Goal: Information Seeking & Learning: Check status

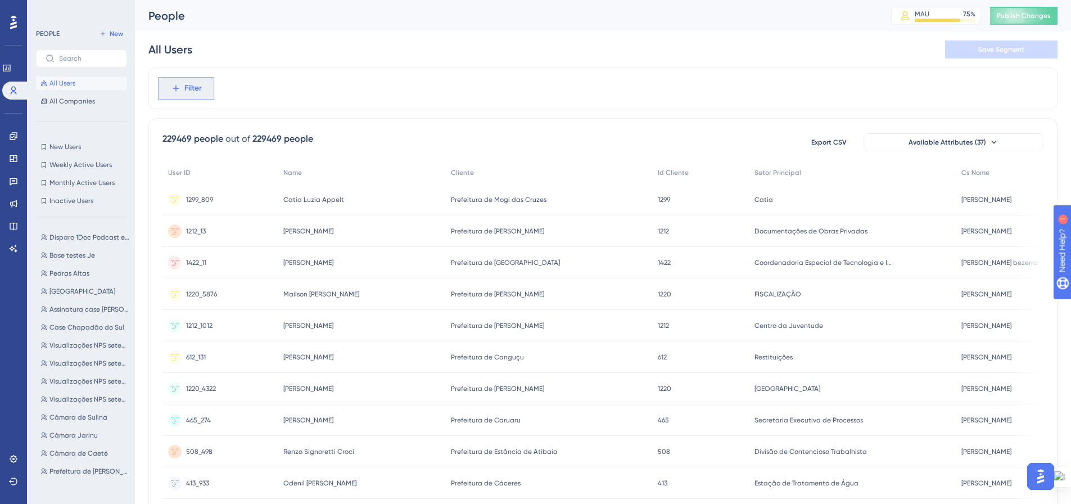
click at [188, 87] on span "Filter" at bounding box center [192, 88] width 17 height 13
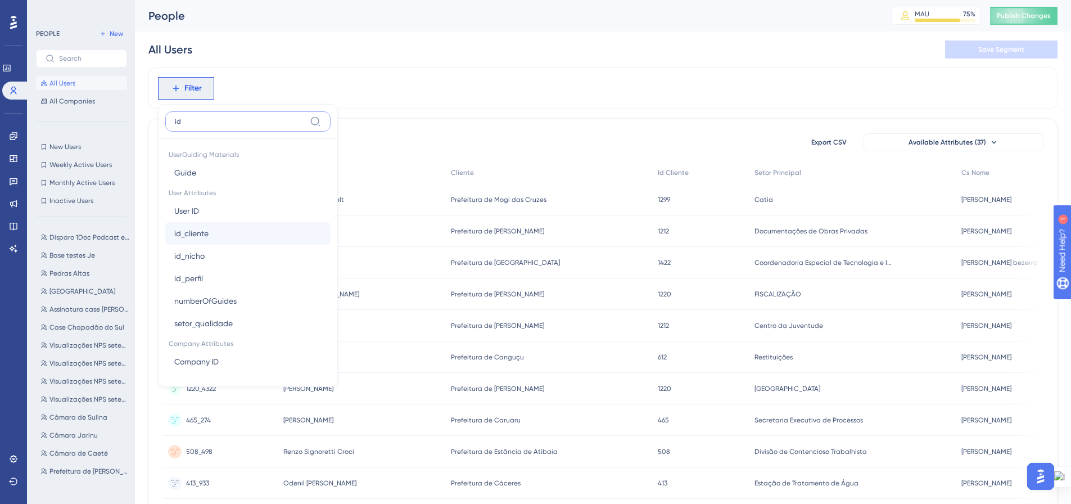
type input "id"
click at [222, 232] on button "id_cliente id_cliente" at bounding box center [247, 233] width 165 height 22
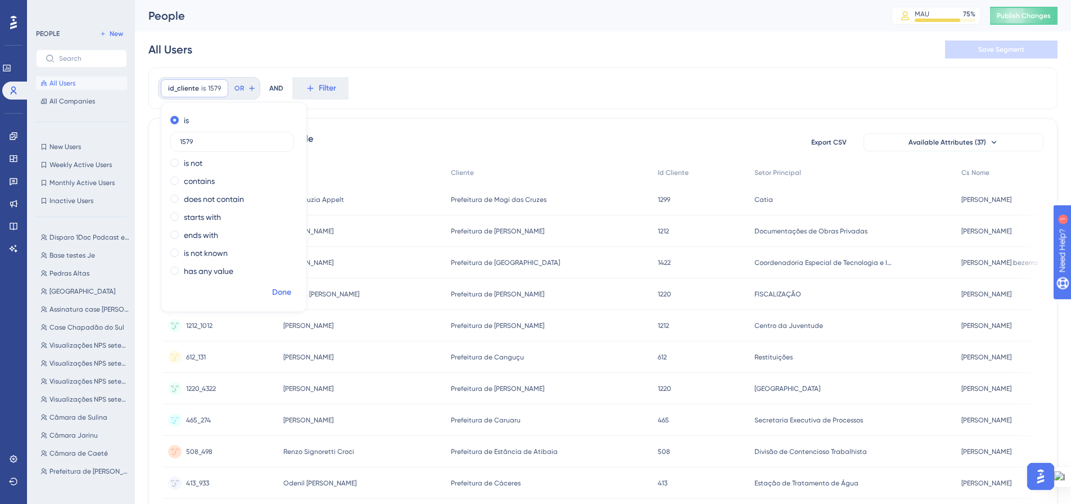
type input "1579"
click at [290, 296] on span "Done" at bounding box center [281, 292] width 19 height 13
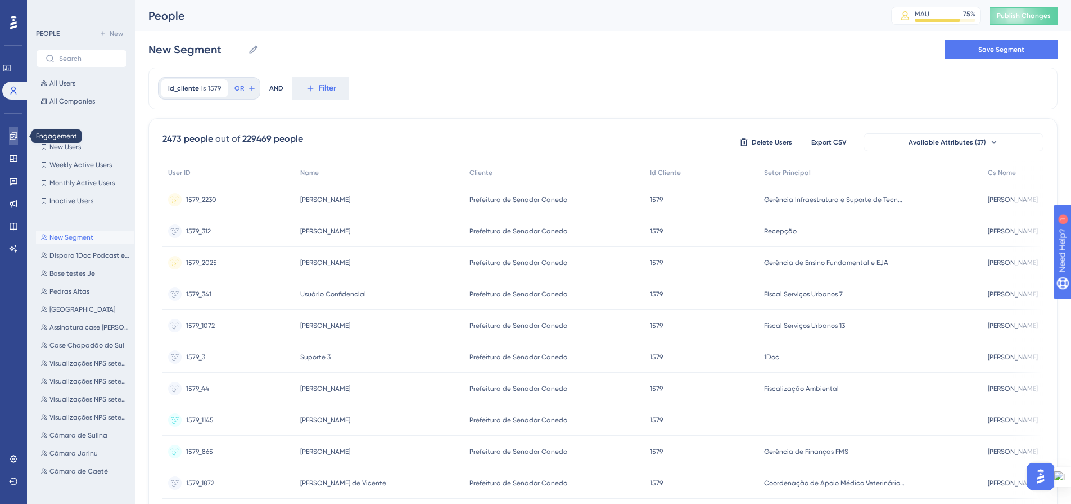
click at [9, 142] on link at bounding box center [13, 136] width 9 height 18
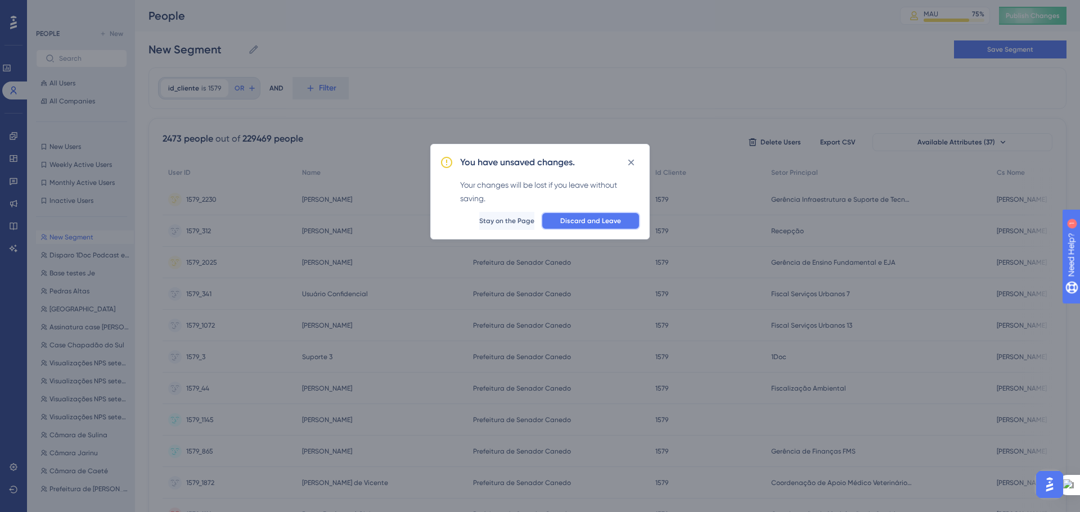
click at [572, 224] on span "Discard and Leave" at bounding box center [590, 221] width 61 height 9
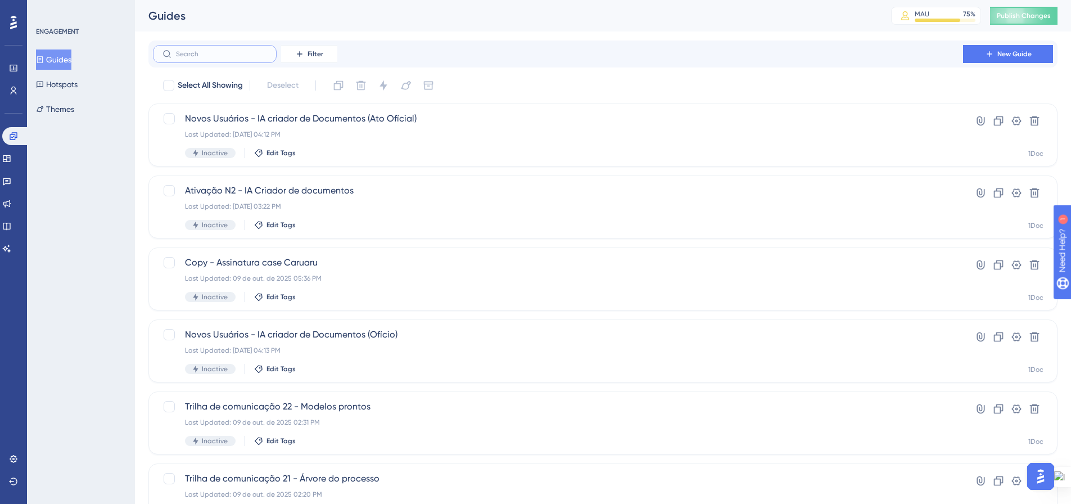
click at [210, 54] on input "text" at bounding box center [221, 54] width 91 height 8
type input "Árov"
checkbox input "true"
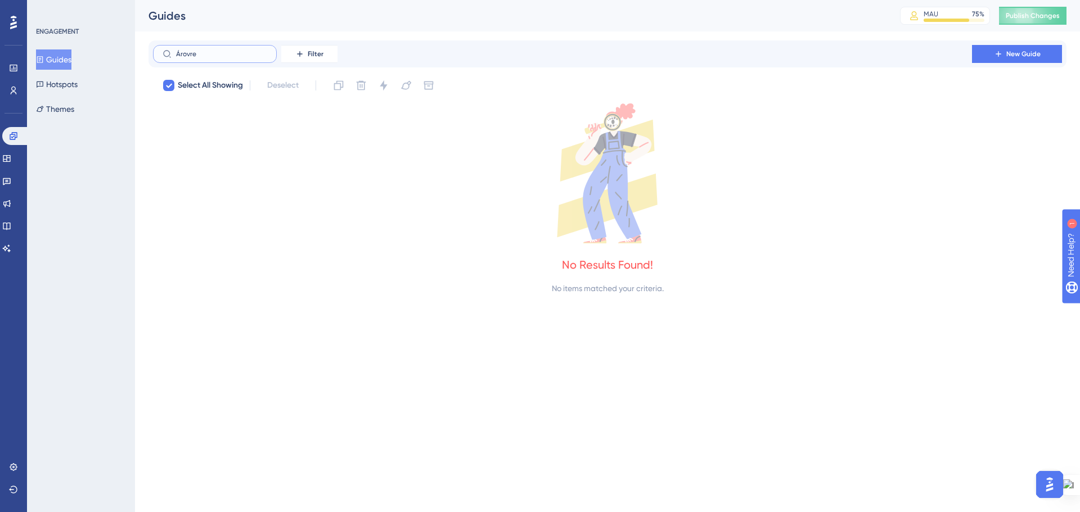
click at [183, 55] on input "Árovre" at bounding box center [221, 54] width 91 height 8
type input "Árvore"
checkbox input "false"
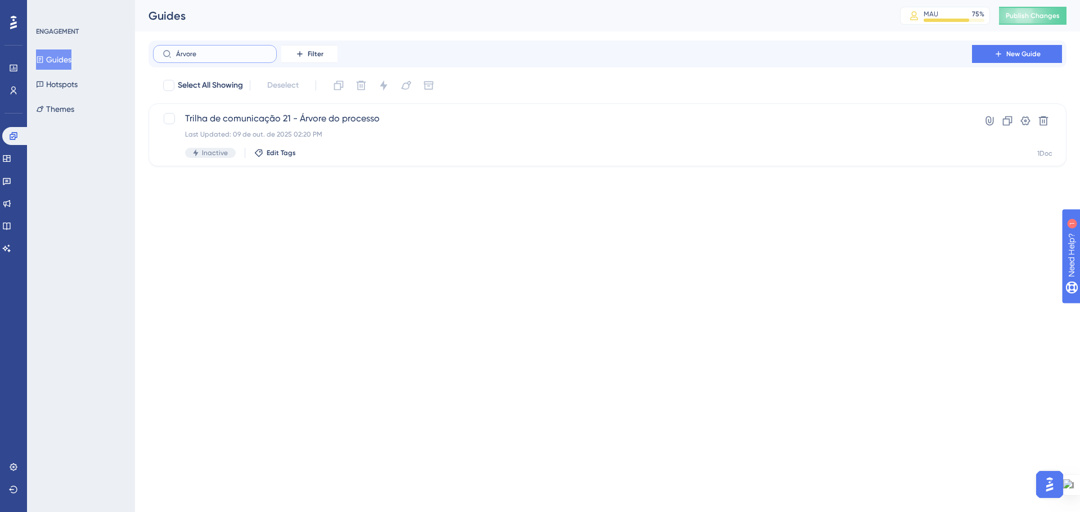
click at [189, 55] on input "Árvore" at bounding box center [221, 54] width 91 height 8
click at [184, 51] on input "Árvore" at bounding box center [221, 54] width 91 height 8
click at [184, 50] on input "Árvore" at bounding box center [221, 54] width 91 height 8
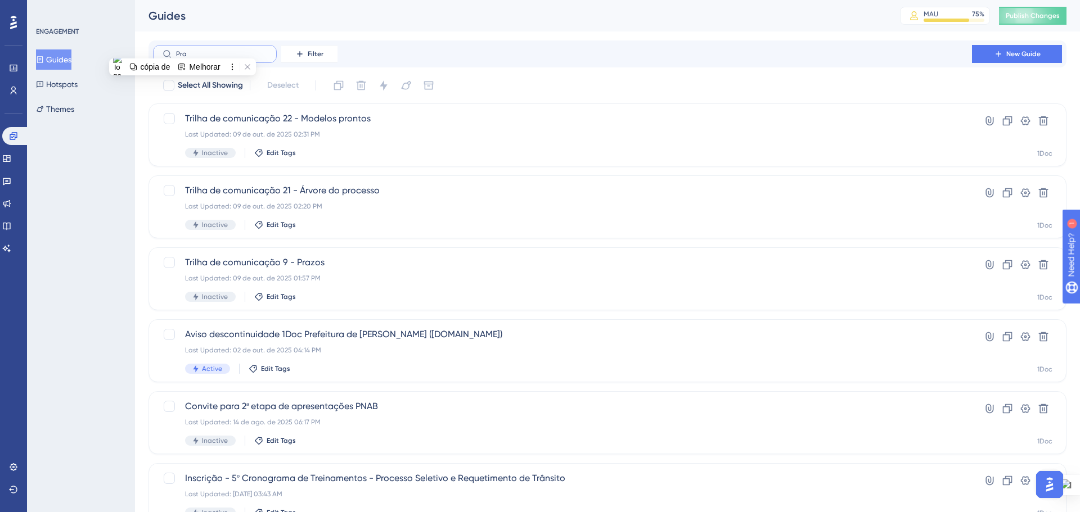
type input "Praa"
checkbox input "true"
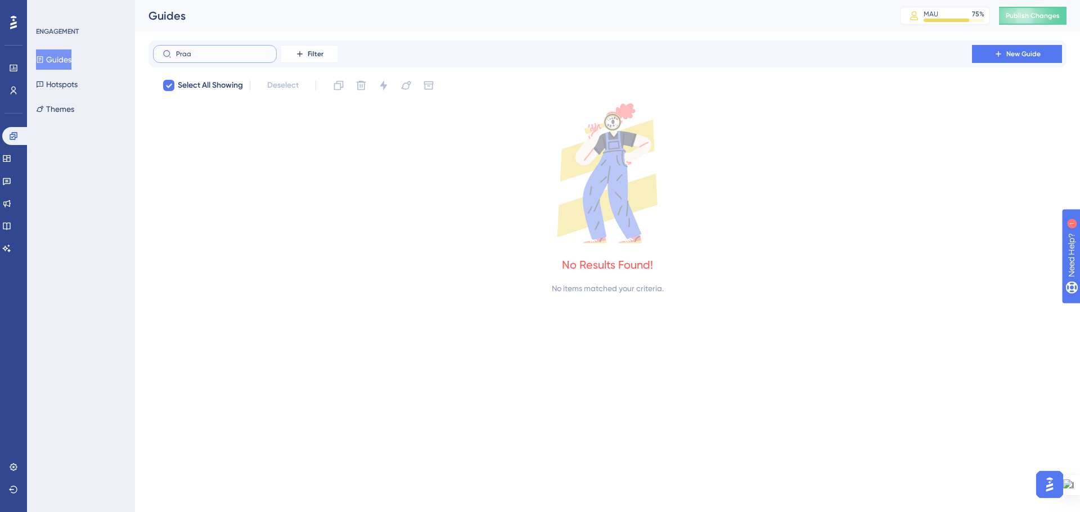
type input "Pra"
checkbox input "false"
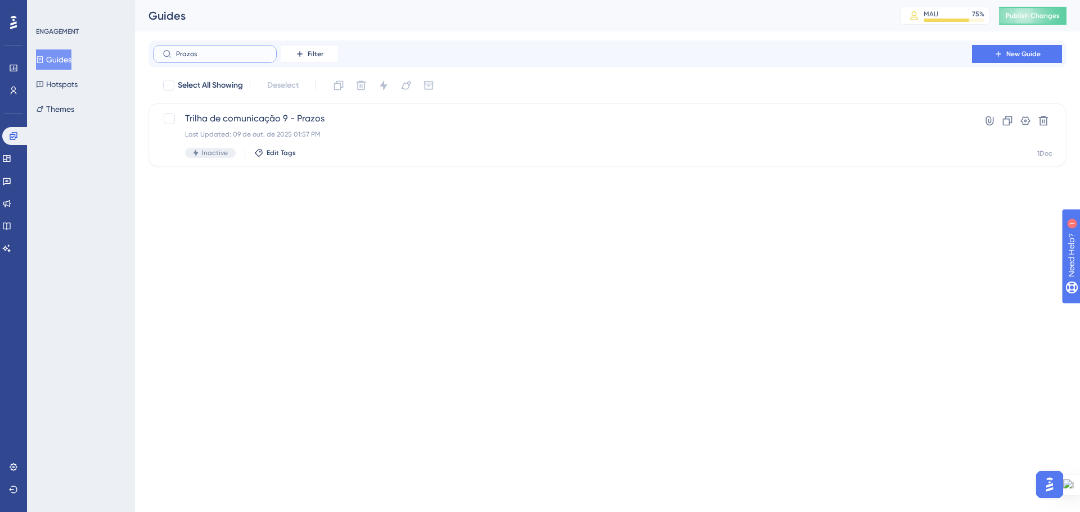
click at [182, 56] on input "Prazos" at bounding box center [221, 54] width 91 height 8
click at [183, 53] on input "Chat" at bounding box center [221, 54] width 91 height 8
type input "Chat 1"
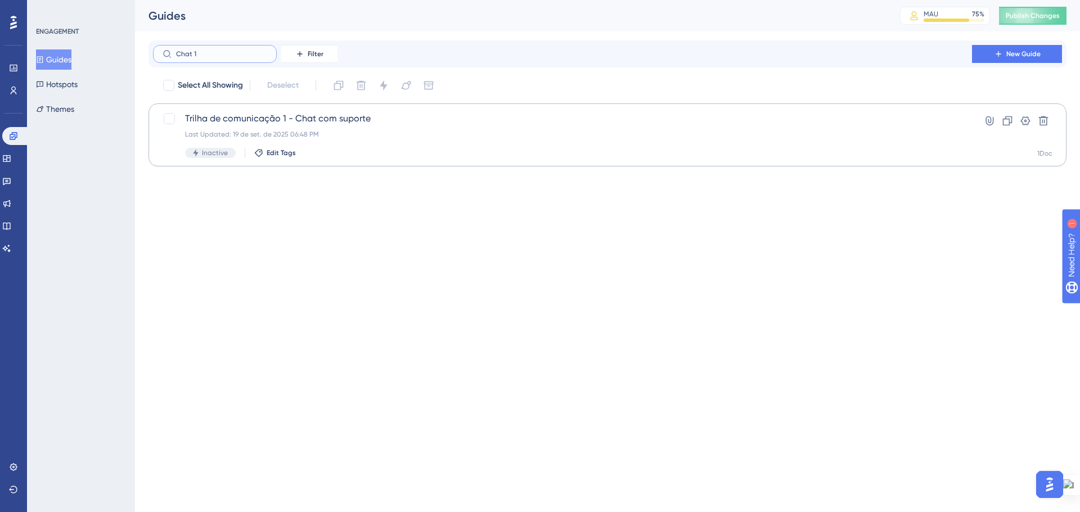
checkbox input "true"
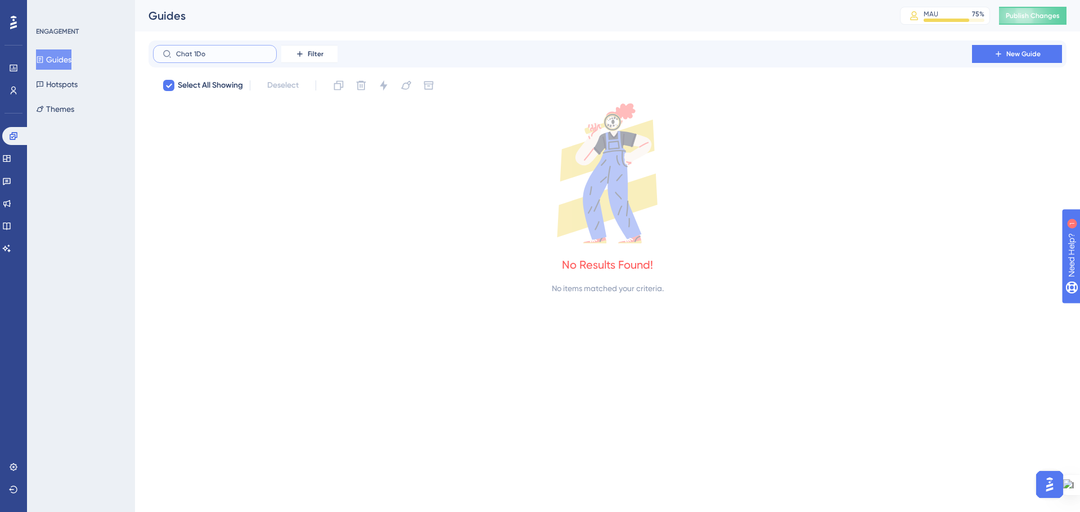
type input "Chat 1Doc"
drag, startPoint x: 209, startPoint y: 51, endPoint x: 177, endPoint y: 51, distance: 31.5
click at [177, 51] on input "Chat 1Doc" at bounding box center [221, 54] width 91 height 8
checkbox input "false"
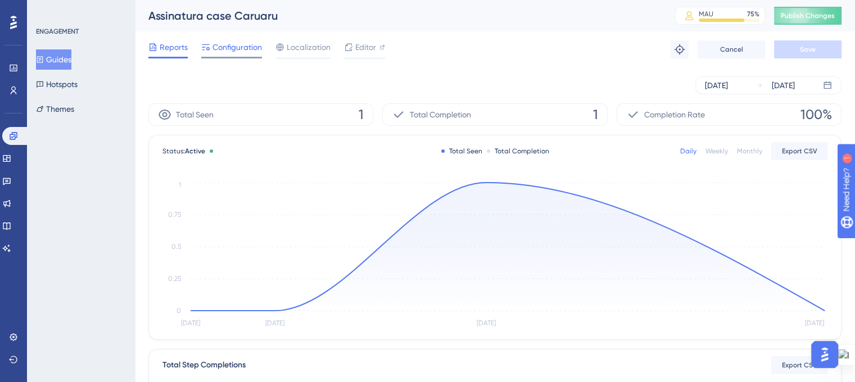
click at [241, 49] on span "Configuration" at bounding box center [237, 46] width 49 height 13
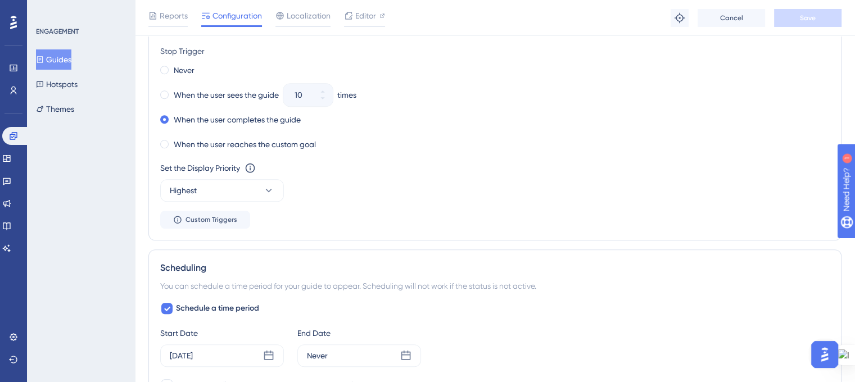
scroll to position [450, 0]
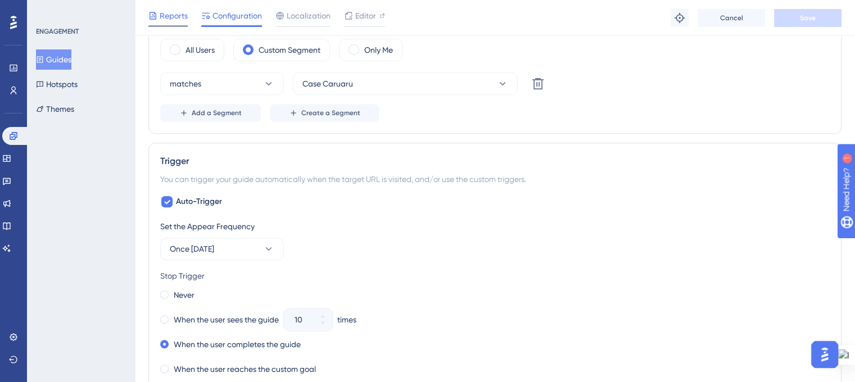
click at [169, 17] on span "Reports" at bounding box center [174, 15] width 28 height 13
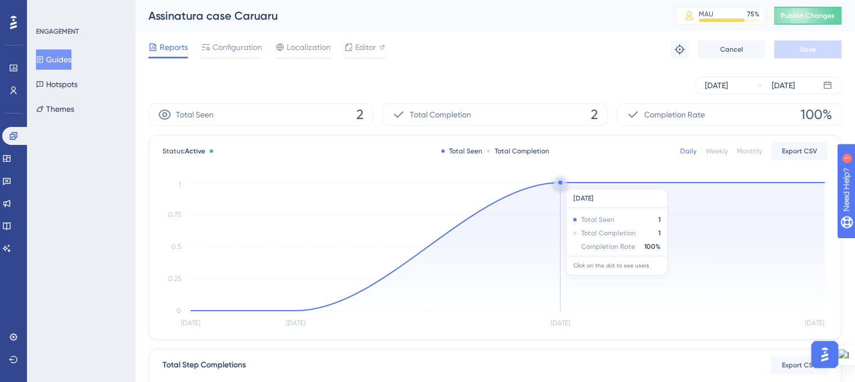
click at [560, 182] on icon "Oct 7 Oct 8 Oct 9 Oct 10 0 0.25 0.5 0.75 1" at bounding box center [495, 255] width 665 height 151
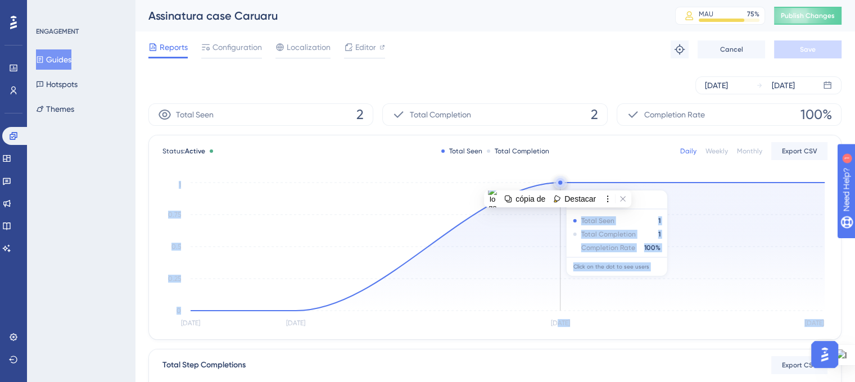
click at [563, 184] on circle at bounding box center [560, 182] width 9 height 9
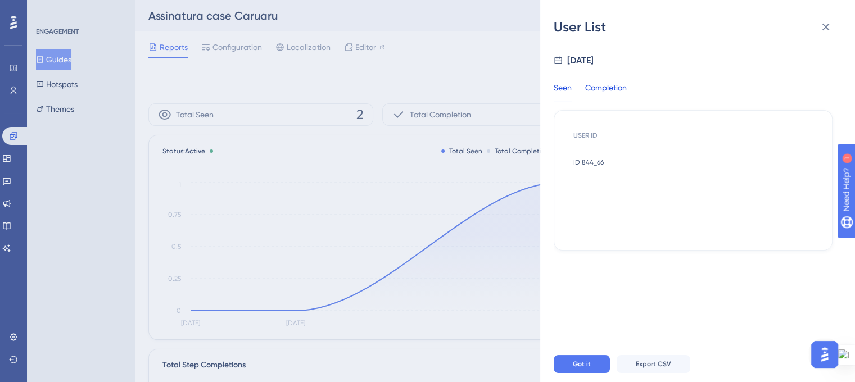
click at [597, 85] on div "Completion" at bounding box center [606, 91] width 42 height 20
click at [589, 163] on span "ID 844_66" at bounding box center [589, 162] width 30 height 9
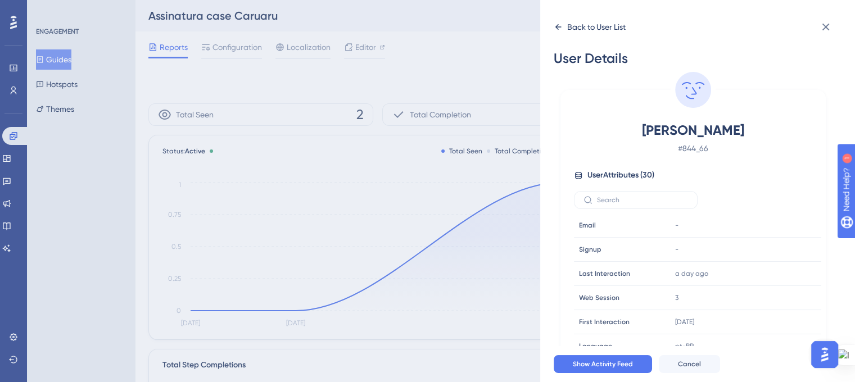
click at [556, 25] on icon at bounding box center [558, 26] width 9 height 9
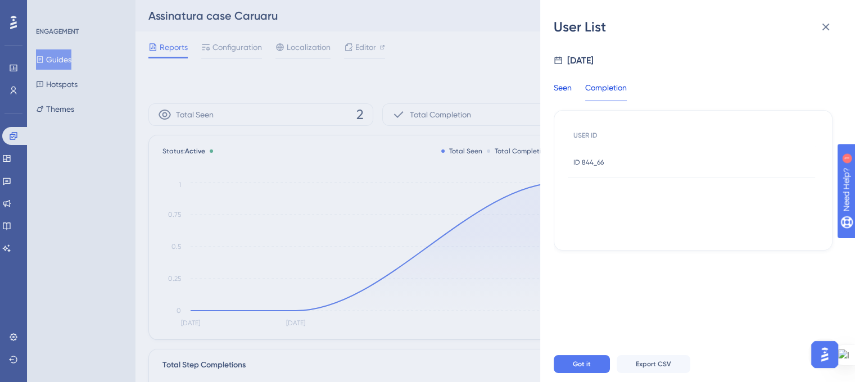
click at [567, 85] on div "Seen" at bounding box center [563, 91] width 18 height 20
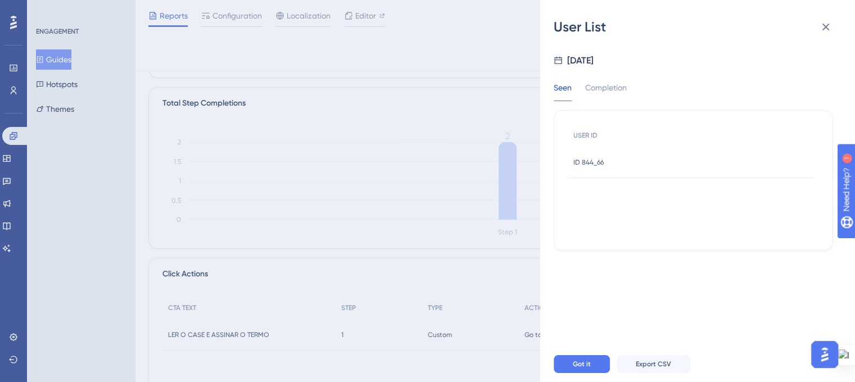
scroll to position [330, 0]
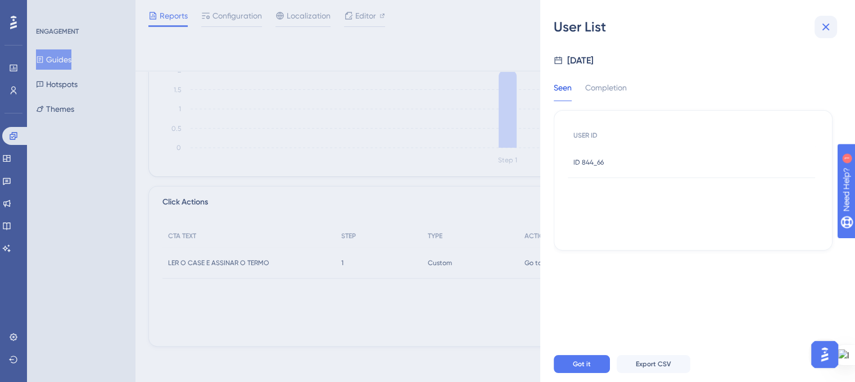
click at [828, 26] on icon at bounding box center [825, 26] width 13 height 13
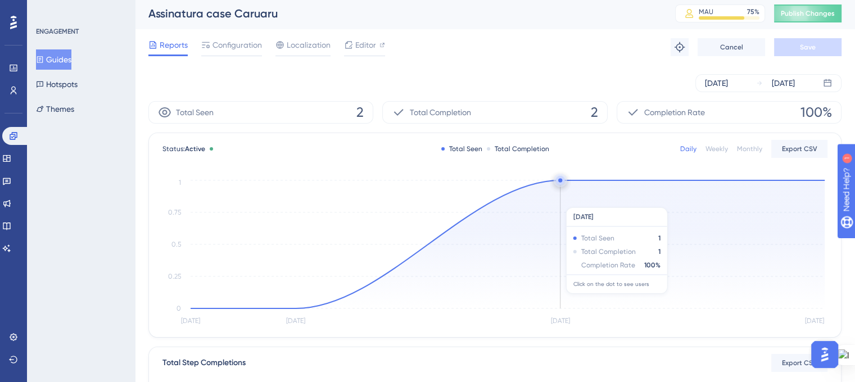
scroll to position [0, 0]
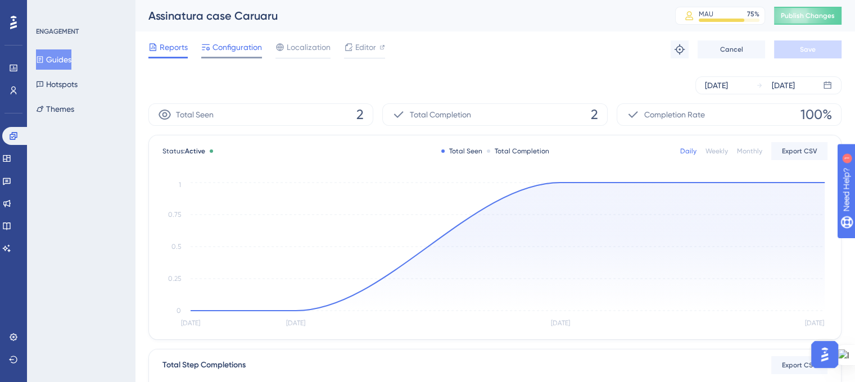
click at [232, 49] on span "Configuration" at bounding box center [237, 46] width 49 height 13
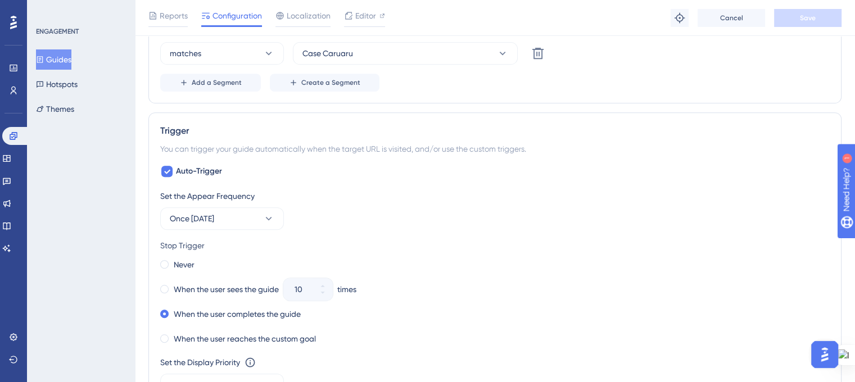
scroll to position [316, 0]
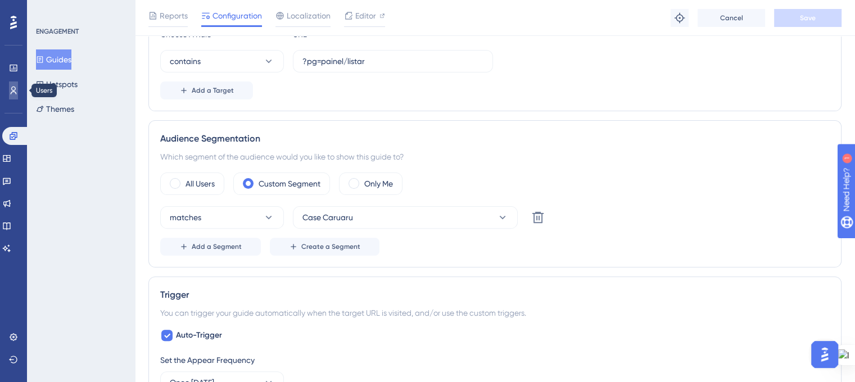
click at [11, 89] on icon at bounding box center [13, 90] width 9 height 9
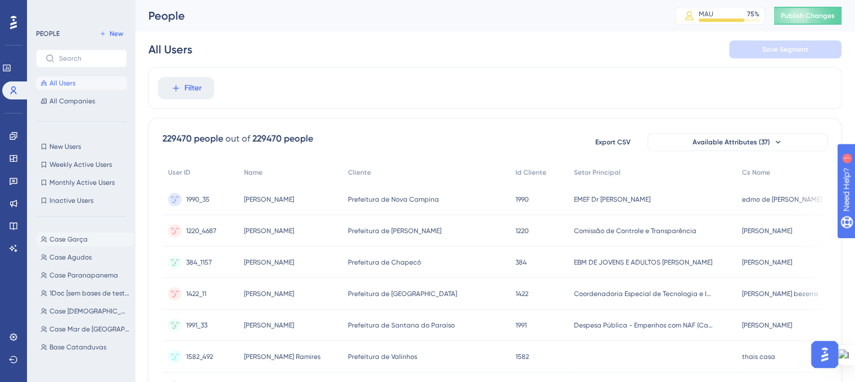
scroll to position [450, 0]
click at [82, 309] on span "Case Caruaru" at bounding box center [71, 309] width 44 height 9
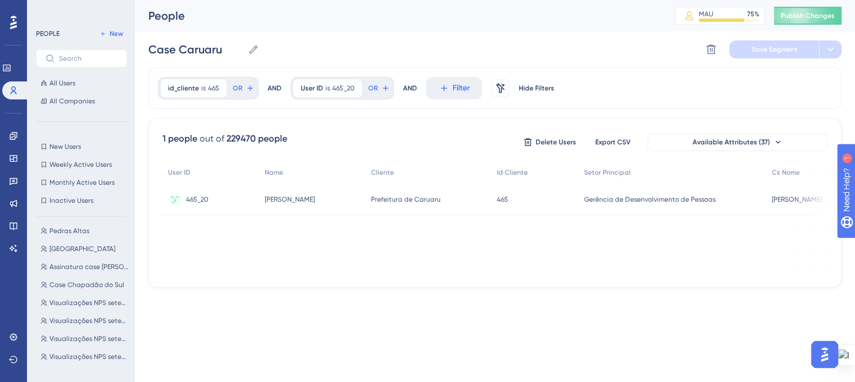
scroll to position [0, 0]
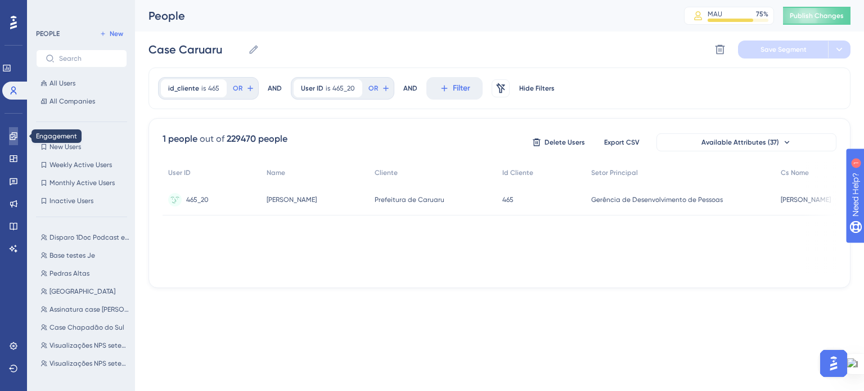
click at [11, 135] on icon at bounding box center [13, 136] width 9 height 9
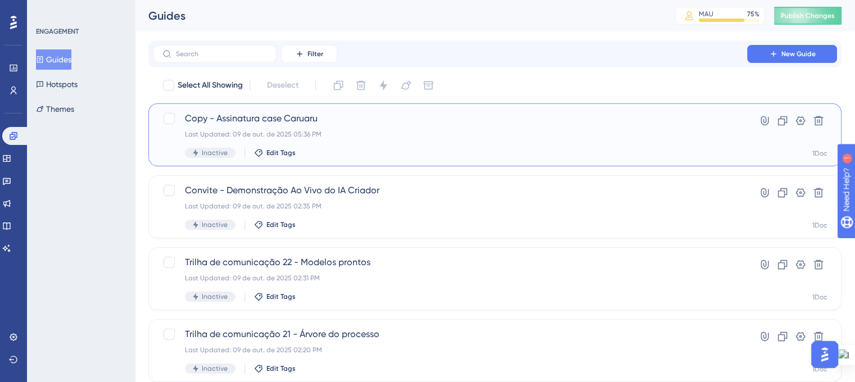
click at [295, 125] on div "Copy - Assinatura case Caruaru Last Updated: 09 de out. de 2025 05:36 PM Inacti…" at bounding box center [450, 135] width 530 height 46
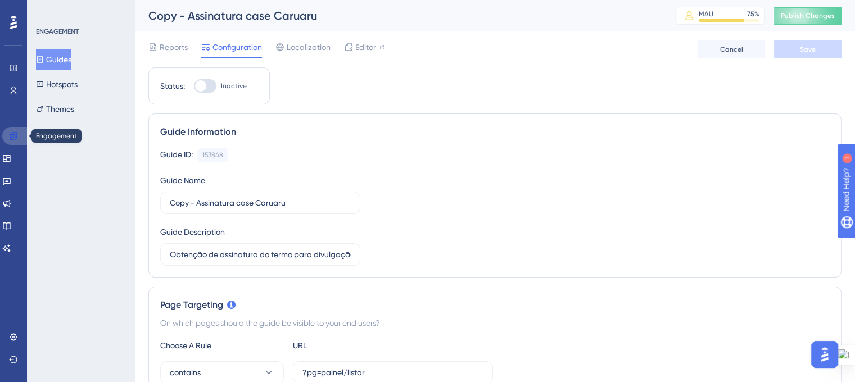
click at [13, 138] on icon at bounding box center [13, 136] width 9 height 9
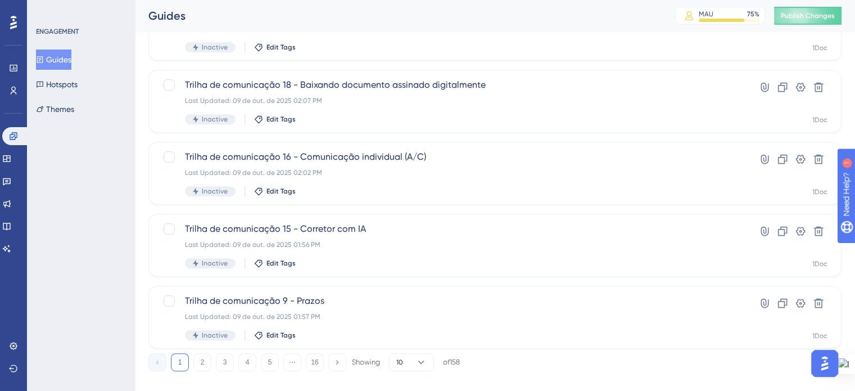
scroll to position [481, 0]
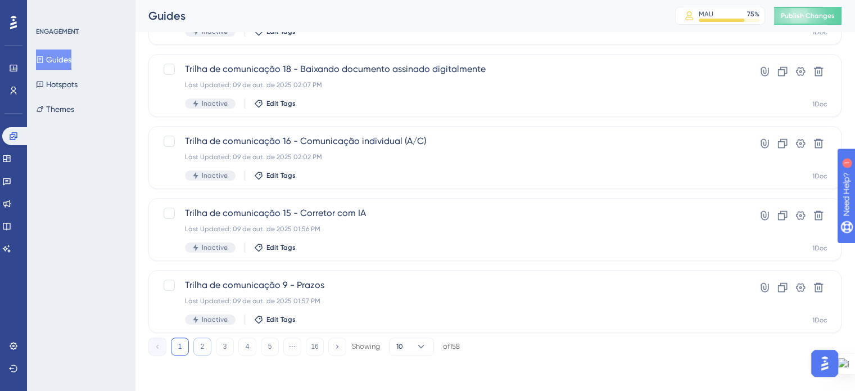
click at [201, 341] on button "2" at bounding box center [202, 346] width 18 height 18
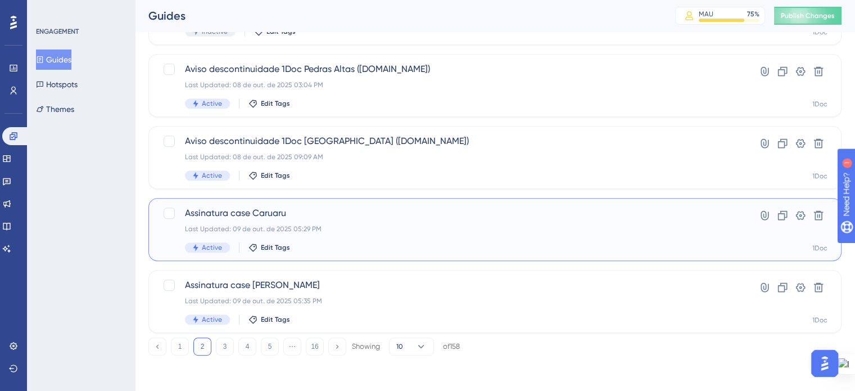
click at [260, 218] on span "Assinatura case Caruaru" at bounding box center [450, 212] width 530 height 13
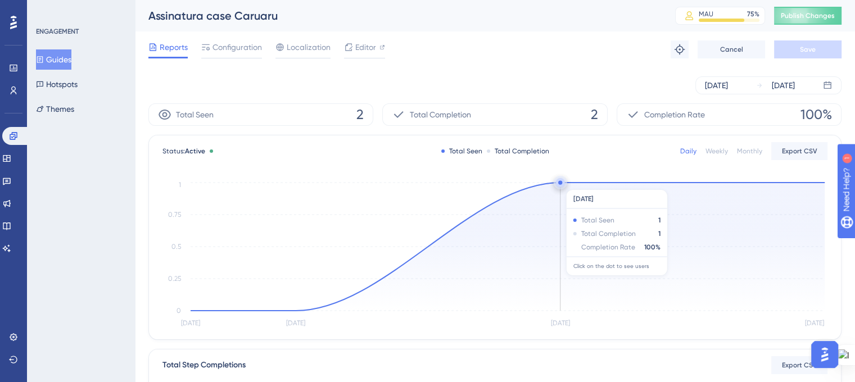
click at [556, 184] on circle at bounding box center [560, 182] width 9 height 9
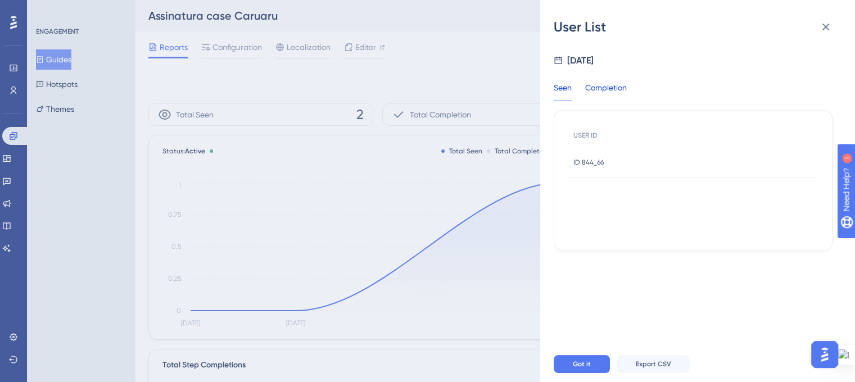
click at [610, 88] on div "Completion" at bounding box center [606, 91] width 42 height 20
click at [829, 25] on icon at bounding box center [825, 26] width 13 height 13
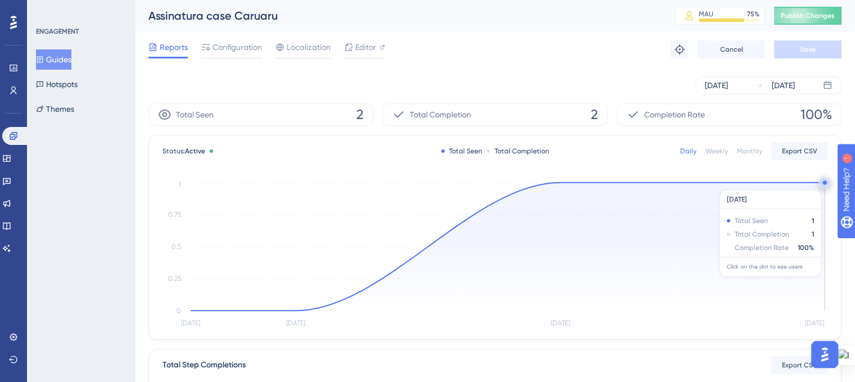
click at [823, 184] on circle at bounding box center [825, 183] width 4 height 4
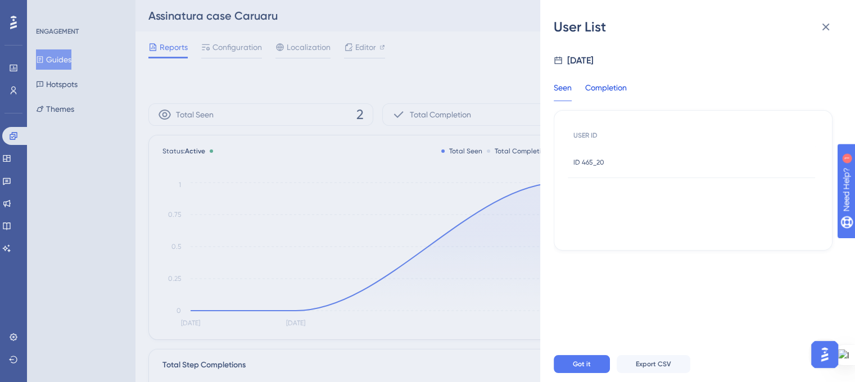
click at [607, 92] on div "Completion" at bounding box center [606, 91] width 42 height 20
click at [598, 163] on span "ID 465_20" at bounding box center [589, 162] width 31 height 9
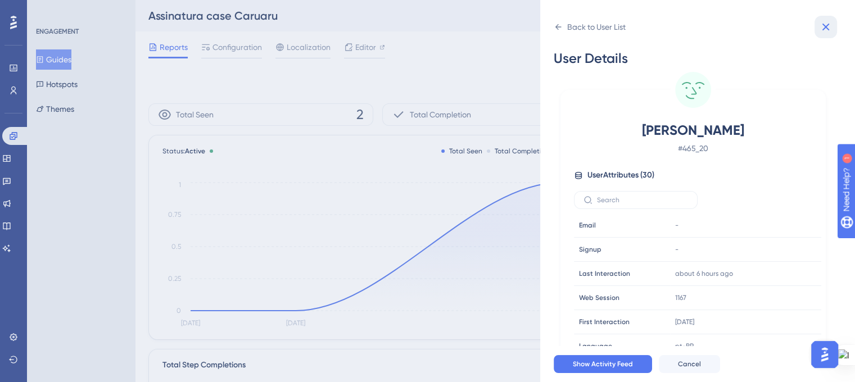
click at [825, 28] on icon at bounding box center [826, 27] width 7 height 7
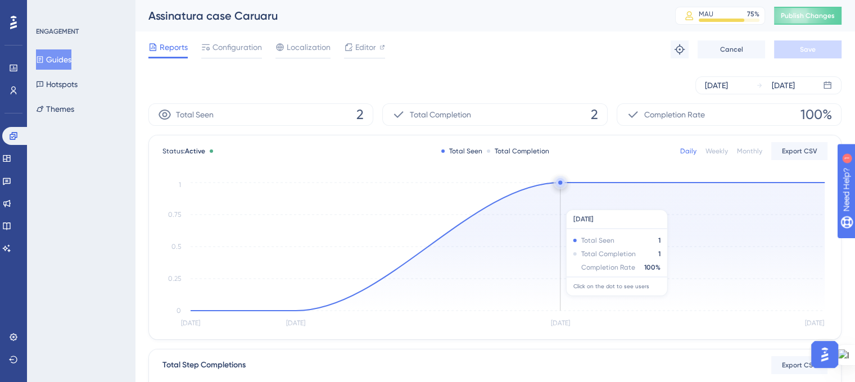
scroll to position [330, 0]
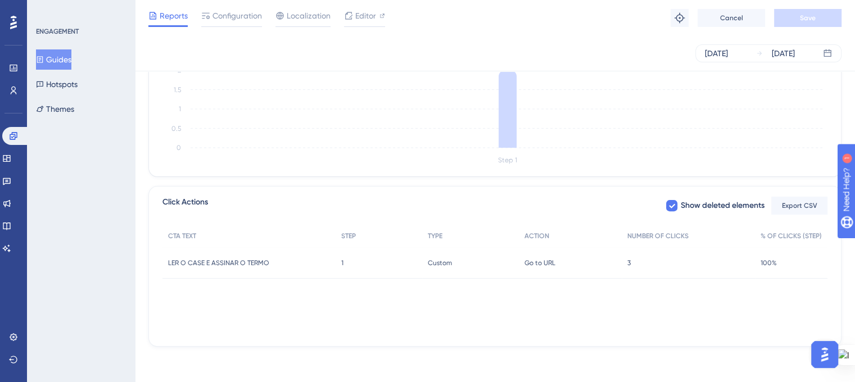
click at [261, 260] on span "LER O CASE E ASSINAR O TERMO" at bounding box center [218, 263] width 101 height 9
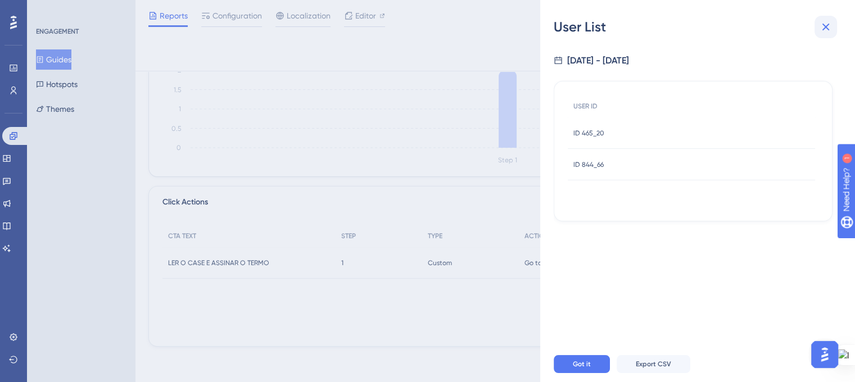
click at [826, 25] on icon at bounding box center [825, 26] width 13 height 13
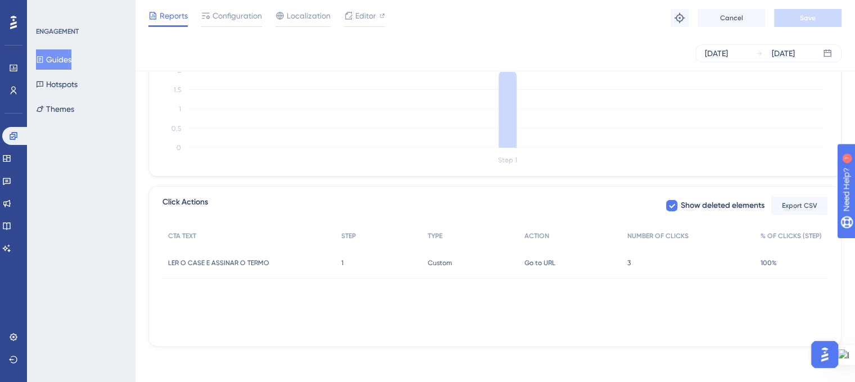
scroll to position [0, 0]
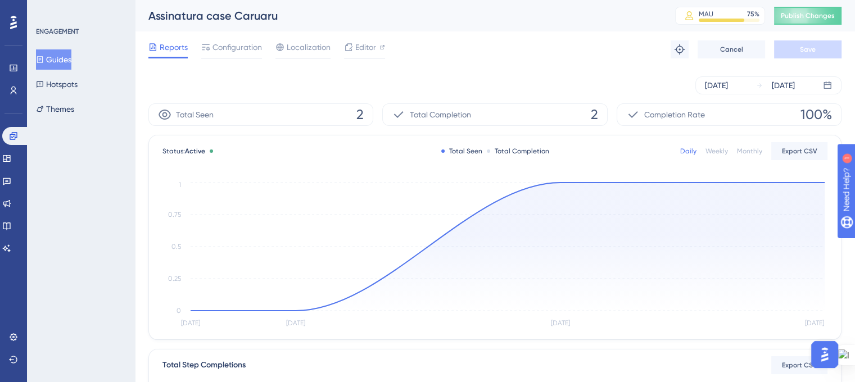
drag, startPoint x: 240, startPoint y: 48, endPoint x: 241, endPoint y: 62, distance: 14.1
click at [240, 47] on span "Configuration" at bounding box center [237, 46] width 49 height 13
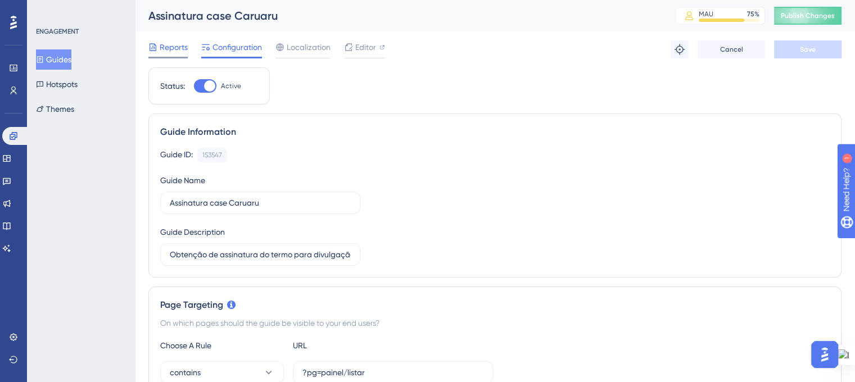
click at [172, 57] on div at bounding box center [167, 58] width 39 height 2
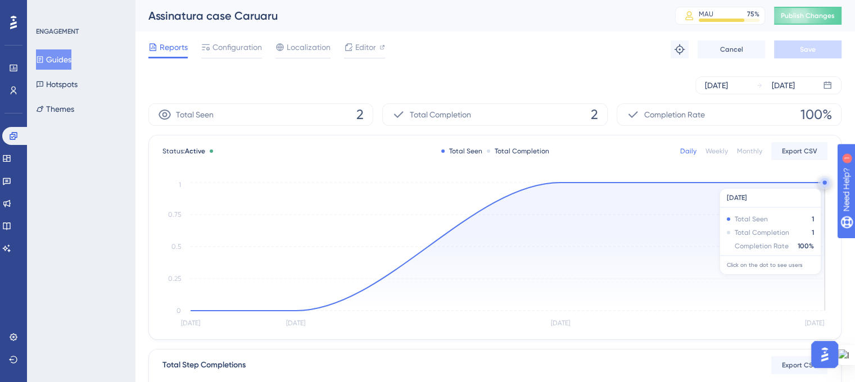
click at [821, 183] on circle at bounding box center [825, 182] width 9 height 9
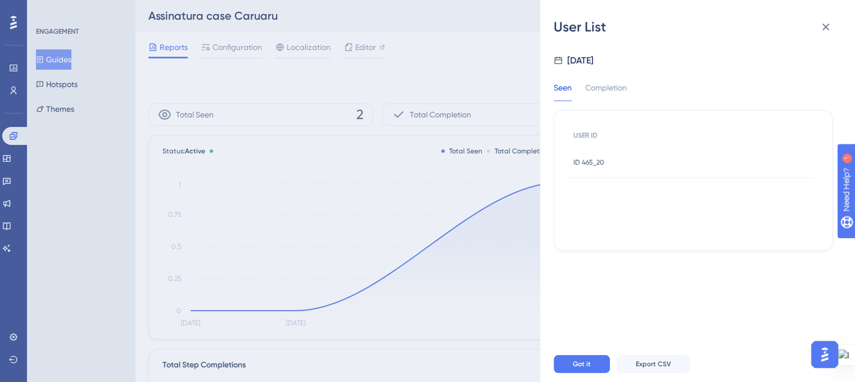
click at [581, 164] on span "ID 465_20" at bounding box center [589, 162] width 31 height 9
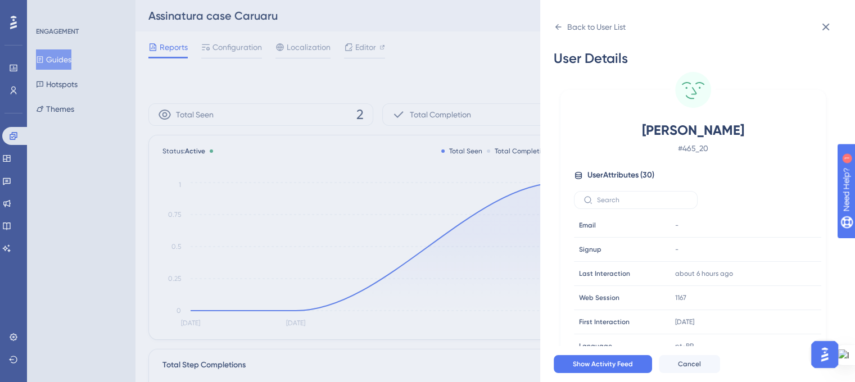
click at [435, 51] on div "Back to User List User Details Armando Adenildo da Silva # 465_20 User Attribut…" at bounding box center [427, 191] width 855 height 382
